Goal: Task Accomplishment & Management: Use online tool/utility

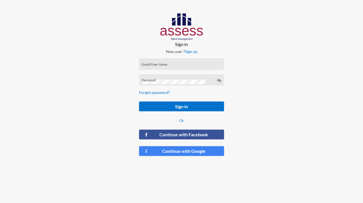
click at [195, 61] on div "Email/User Name" at bounding box center [182, 65] width 80 height 8
paste input "[EMAIL_ADDRESS][DOMAIN_NAME]"
type input "[EMAIL_ADDRESS][DOMAIN_NAME]"
click at [170, 77] on div "Password" at bounding box center [182, 81] width 80 height 8
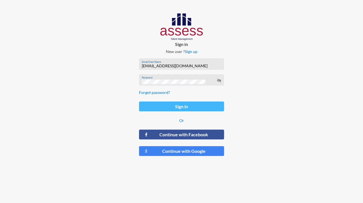
click at [215, 104] on button "Sign in" at bounding box center [181, 106] width 85 height 10
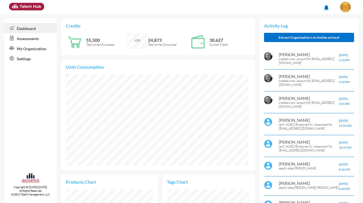
click at [34, 39] on link "Assessments" at bounding box center [30, 38] width 52 height 10
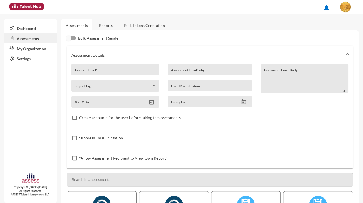
click at [113, 22] on link "Reports" at bounding box center [106, 25] width 23 height 14
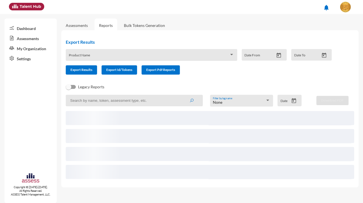
click at [150, 25] on link "Bulk Tokens Generation" at bounding box center [145, 25] width 50 height 14
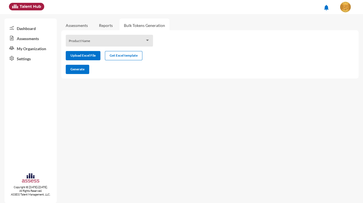
click at [143, 40] on div "Product Name" at bounding box center [109, 42] width 81 height 9
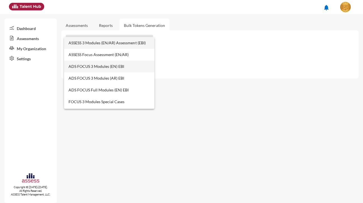
click at [118, 64] on span "ADS FOCUS 3 Modules (EN) EBI" at bounding box center [109, 66] width 81 height 12
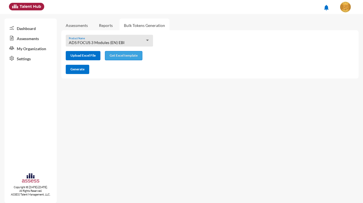
click at [123, 58] on button "Get Excel template" at bounding box center [124, 55] width 38 height 9
click at [86, 53] on input "file" at bounding box center [83, 56] width 34 height 6
type input "C:\fakepath\excel.xlsx"
click at [85, 70] on button "Generate" at bounding box center [78, 69] width 24 height 9
